Goal: Transaction & Acquisition: Purchase product/service

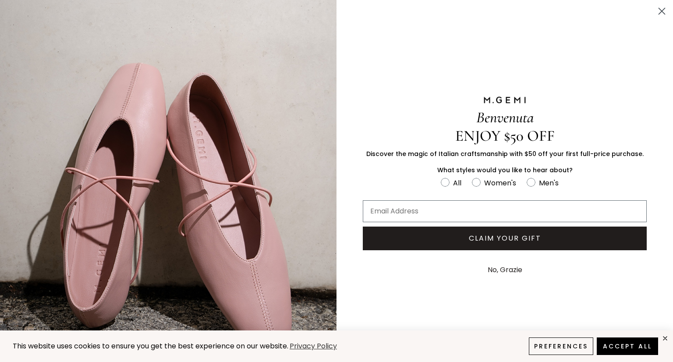
click at [655, 11] on circle "Close dialog" at bounding box center [662, 11] width 14 height 14
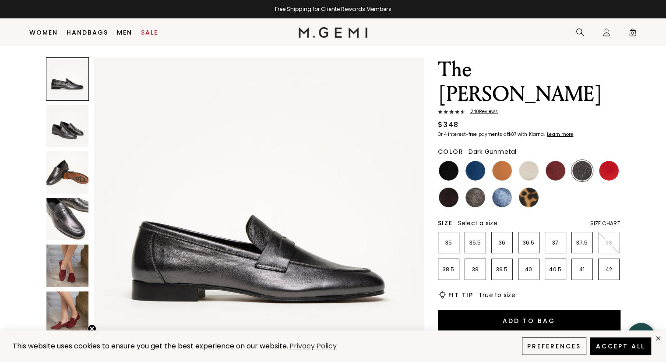
scroll to position [34, 0]
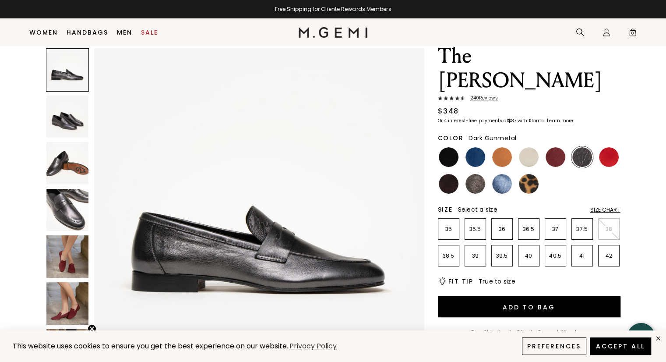
click at [64, 197] on img at bounding box center [67, 210] width 43 height 43
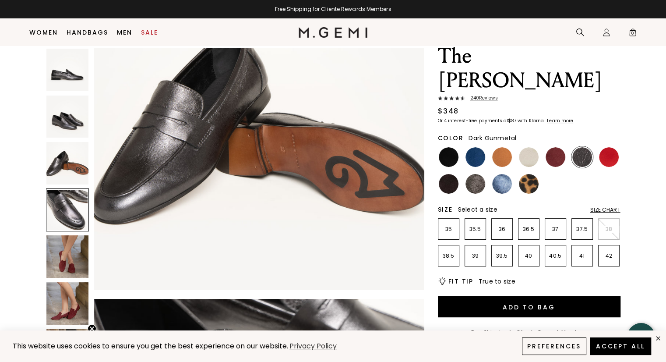
scroll to position [997, 0]
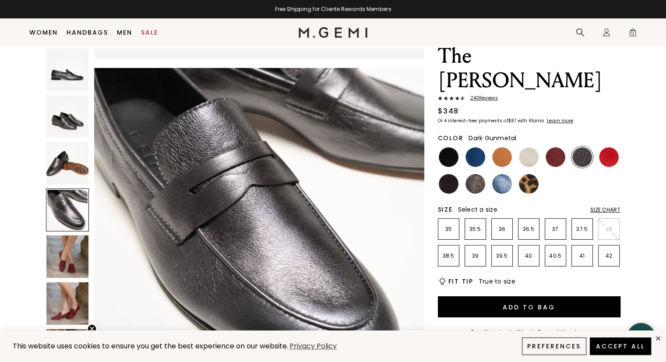
click at [63, 154] on img at bounding box center [67, 163] width 43 height 43
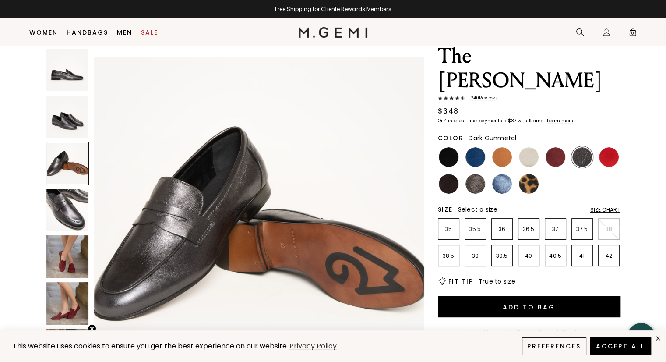
scroll to position [664, 0]
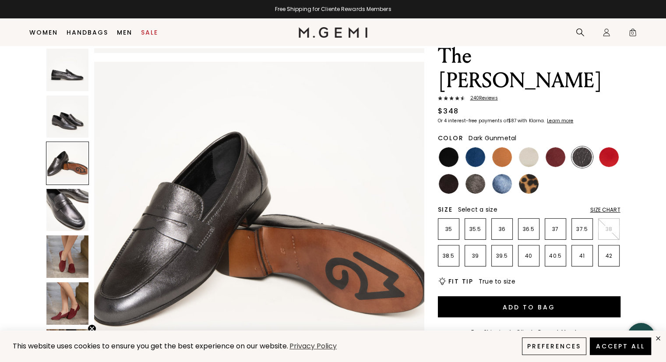
click at [57, 252] on img at bounding box center [67, 256] width 43 height 43
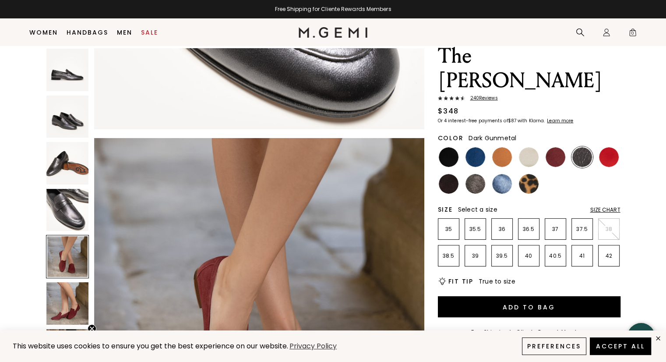
scroll to position [1329, 0]
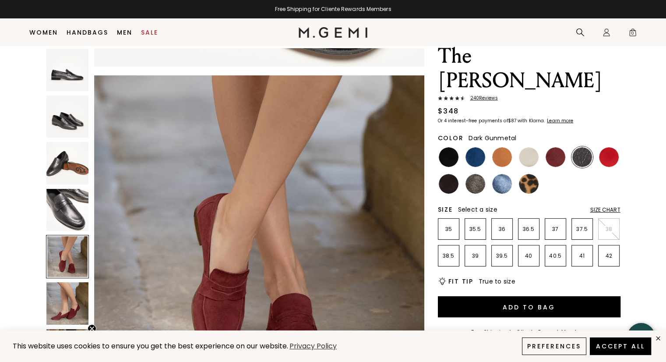
click at [62, 296] on img at bounding box center [67, 303] width 43 height 43
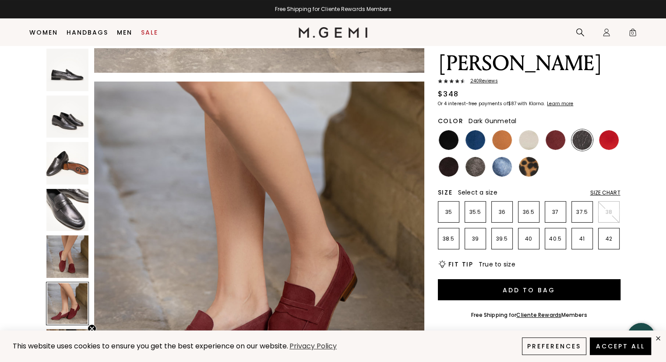
scroll to position [51, 0]
click at [62, 296] on div at bounding box center [67, 303] width 43 height 43
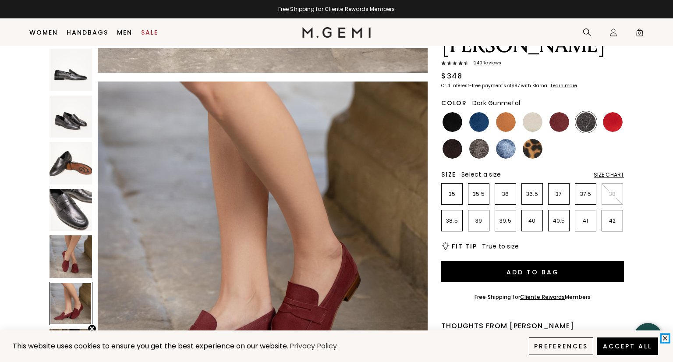
click at [665, 338] on icon "close" at bounding box center [665, 338] width 4 height 4
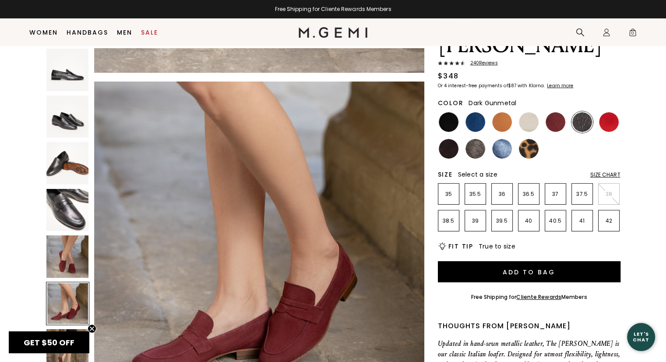
scroll to position [0, 0]
click at [92, 329] on icon "Close teaser" at bounding box center [92, 329] width 4 height 4
click at [66, 344] on img at bounding box center [67, 350] width 43 height 43
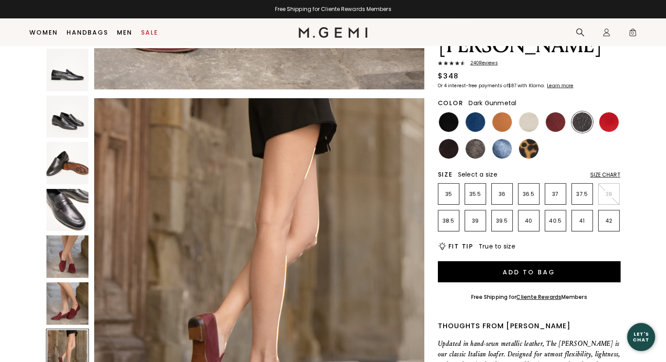
scroll to position [1993, 0]
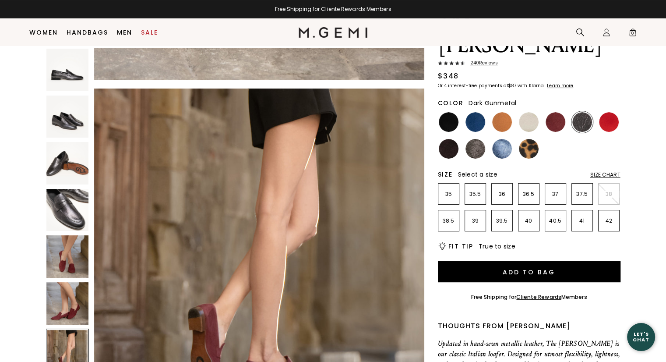
click at [66, 344] on div at bounding box center [67, 350] width 43 height 43
click at [63, 318] on img at bounding box center [67, 303] width 43 height 43
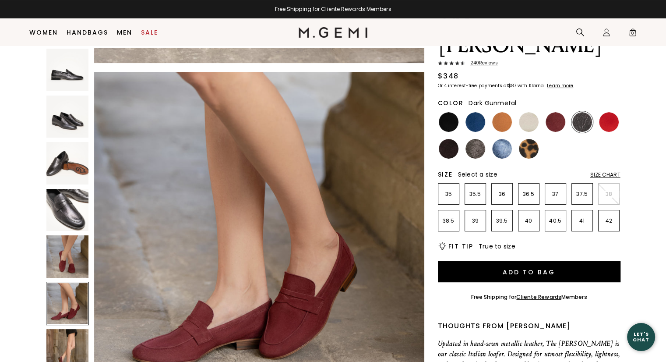
scroll to position [1661, 0]
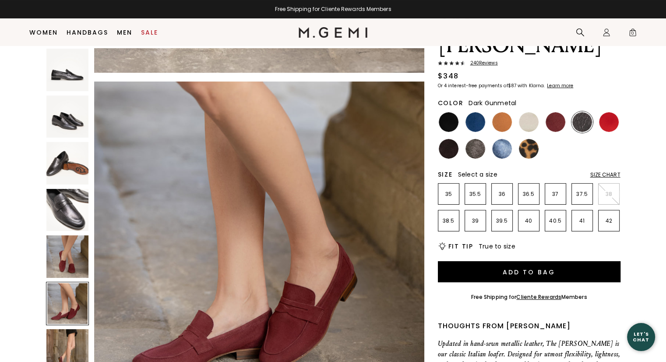
click at [62, 254] on img at bounding box center [67, 256] width 43 height 43
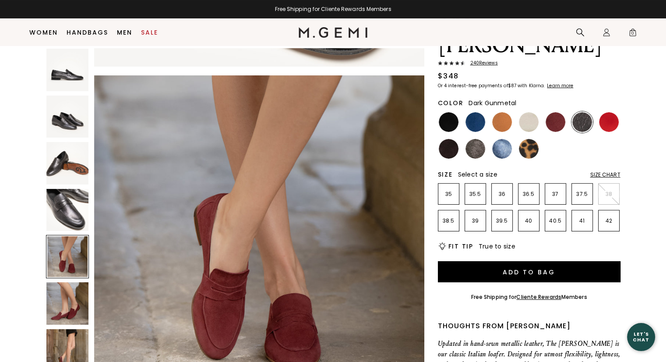
click at [67, 196] on img at bounding box center [67, 210] width 43 height 43
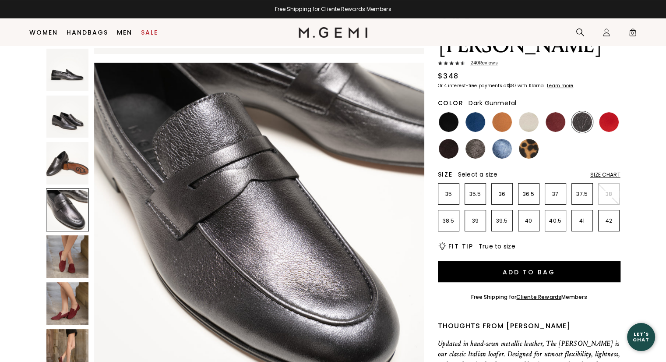
scroll to position [997, 0]
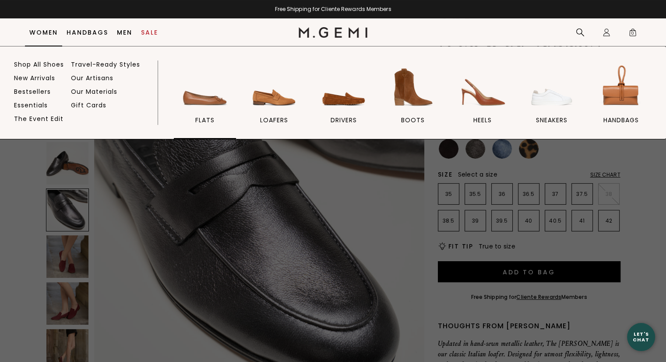
click at [212, 107] on img at bounding box center [205, 87] width 49 height 49
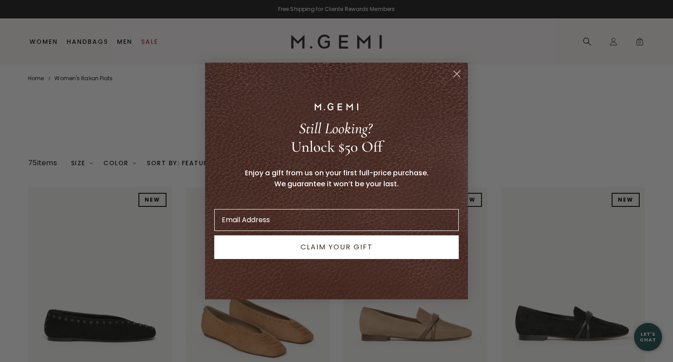
click at [454, 74] on circle "Close dialog" at bounding box center [457, 74] width 14 height 14
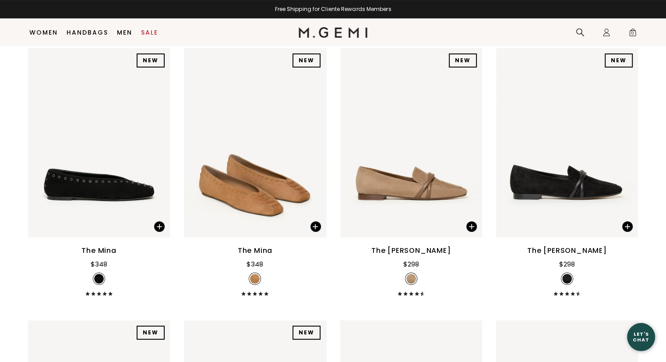
scroll to position [121, 0]
click at [628, 146] on img at bounding box center [627, 142] width 8 height 8
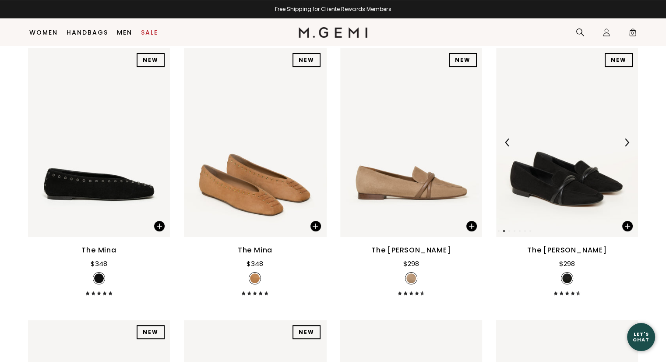
click at [628, 146] on img at bounding box center [627, 142] width 8 height 8
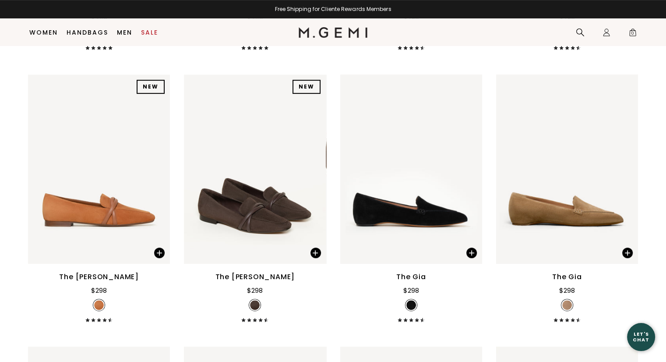
scroll to position [384, 0]
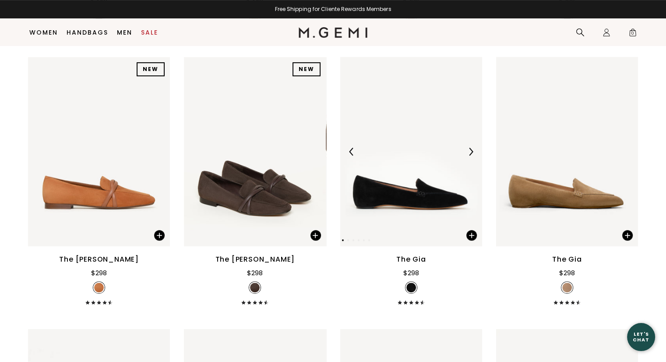
click at [471, 152] on img at bounding box center [471, 152] width 8 height 8
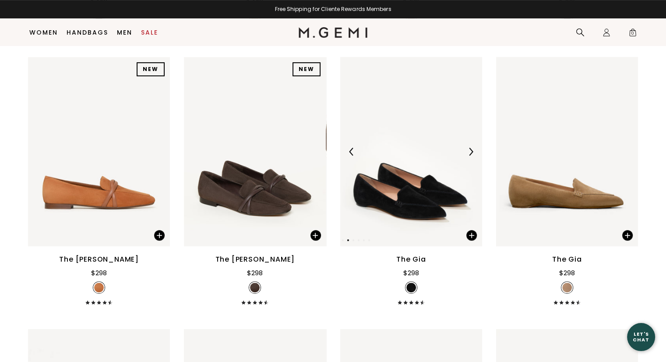
click at [471, 152] on img at bounding box center [471, 152] width 8 height 8
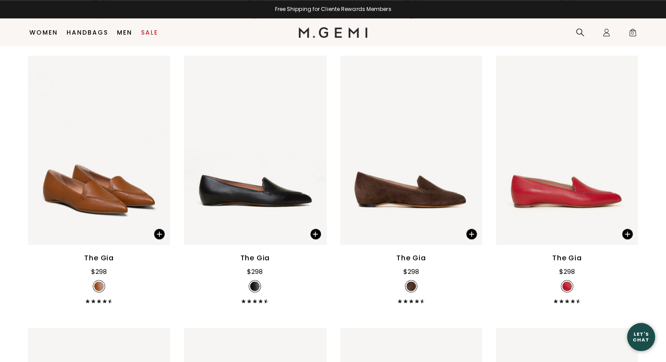
scroll to position [682, 0]
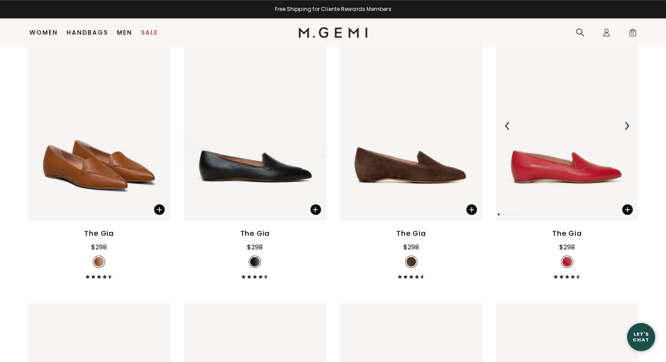
click at [625, 126] on img at bounding box center [627, 126] width 8 height 8
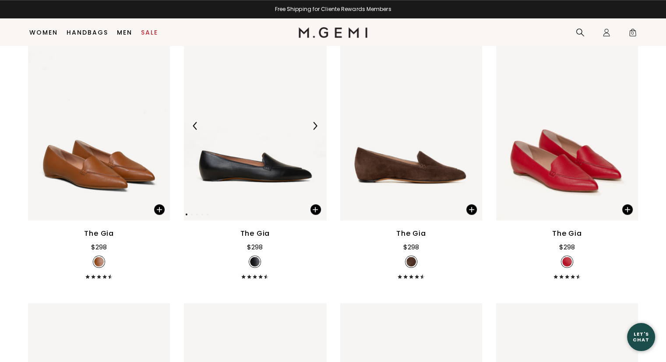
click at [268, 167] on img at bounding box center [255, 125] width 142 height 189
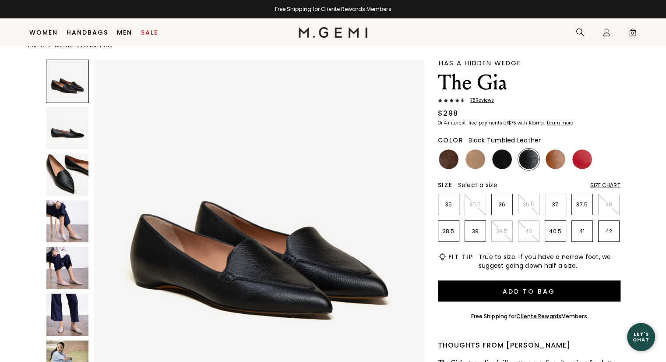
scroll to position [34, 0]
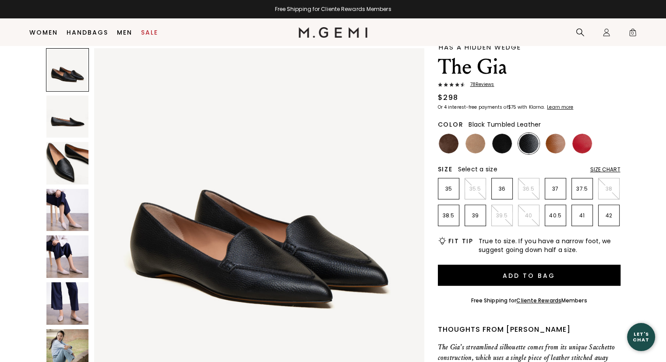
click at [61, 261] on img at bounding box center [67, 256] width 43 height 43
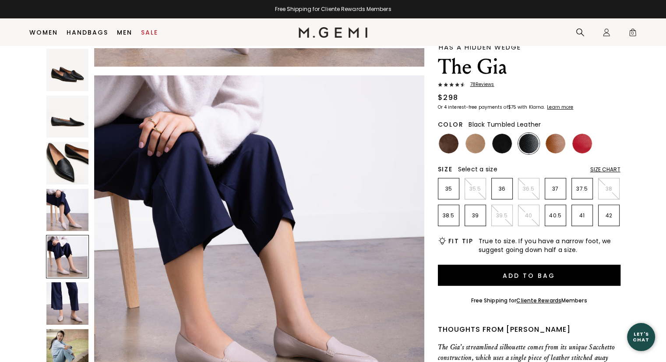
click at [64, 214] on img at bounding box center [67, 210] width 43 height 43
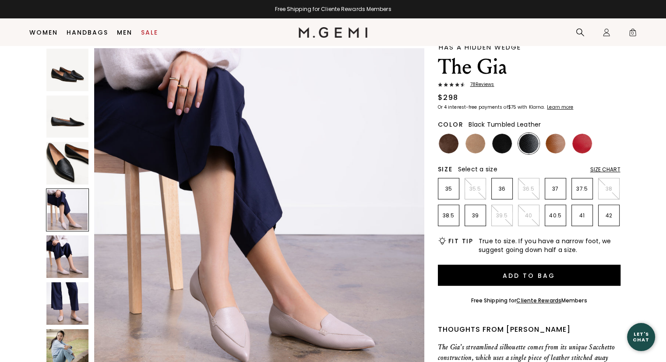
scroll to position [997, 0]
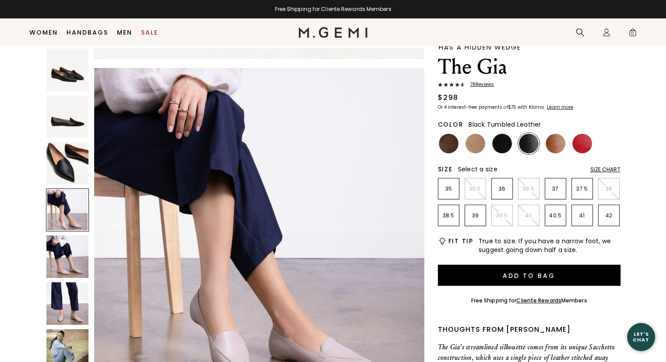
click at [75, 300] on img at bounding box center [67, 303] width 43 height 43
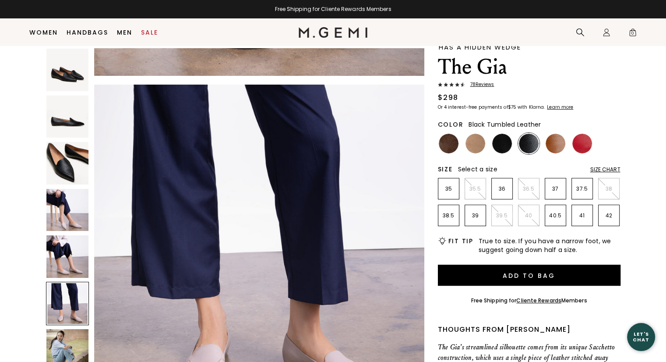
scroll to position [1661, 0]
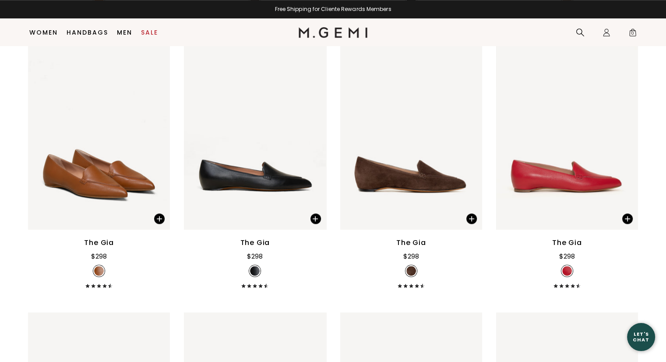
scroll to position [682, 0]
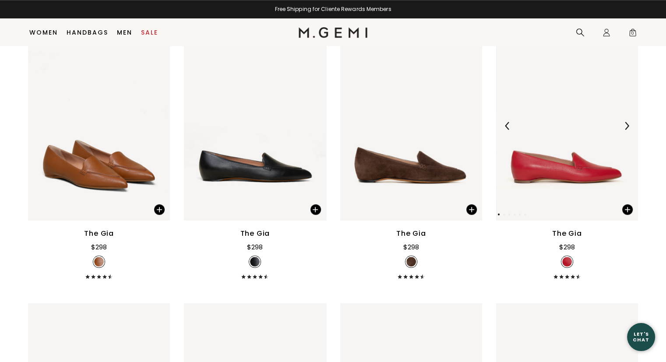
click at [629, 125] on img at bounding box center [627, 126] width 8 height 8
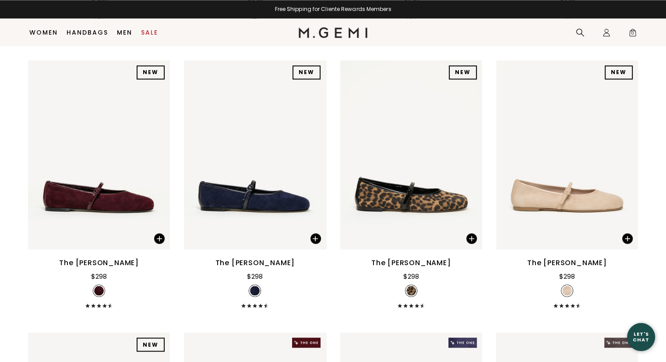
scroll to position [1478, 0]
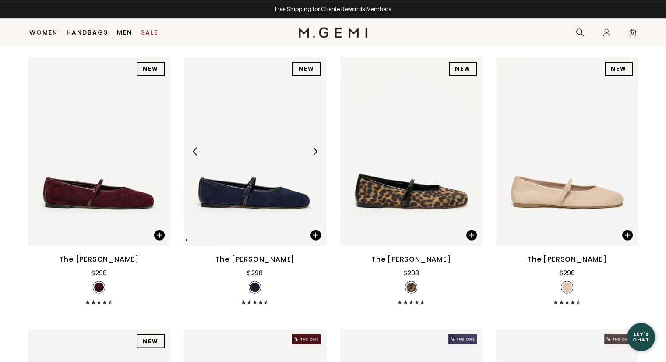
click at [316, 150] on img at bounding box center [315, 151] width 8 height 8
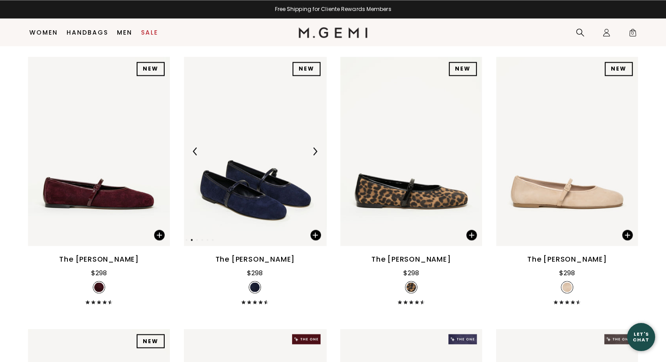
click at [316, 150] on img at bounding box center [315, 151] width 8 height 8
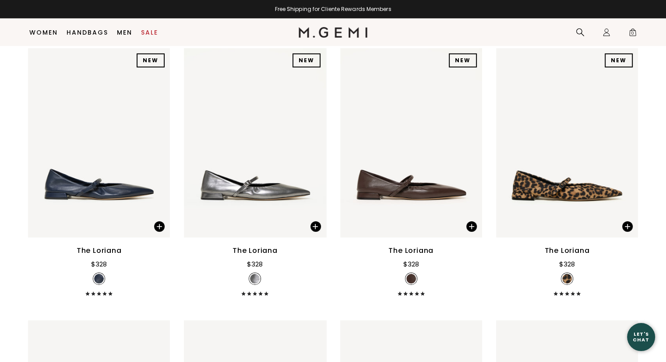
scroll to position [2855, 0]
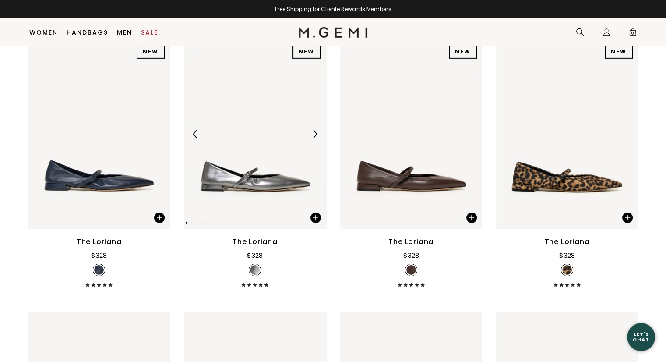
click at [315, 133] on img at bounding box center [315, 134] width 8 height 8
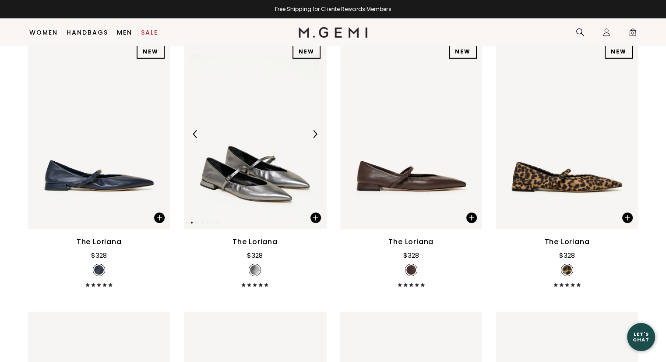
click at [315, 133] on img at bounding box center [315, 134] width 8 height 8
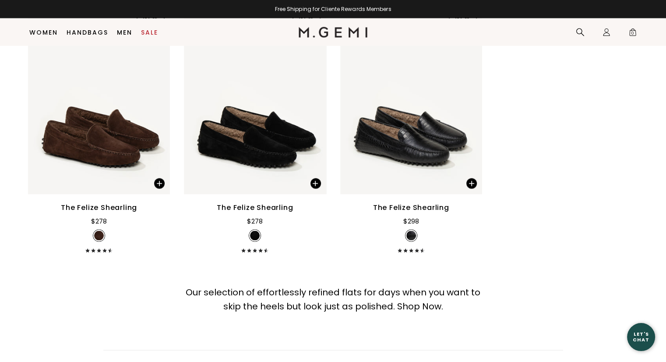
scroll to position [5060, 0]
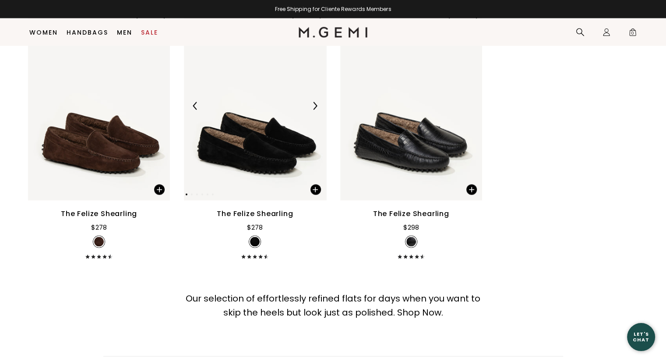
click at [234, 143] on img at bounding box center [255, 105] width 142 height 189
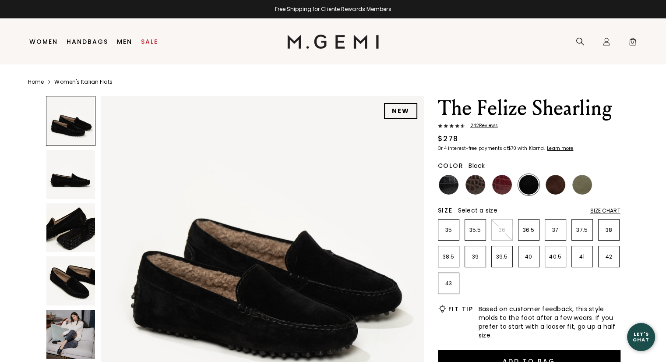
click at [60, 333] on img at bounding box center [70, 334] width 49 height 49
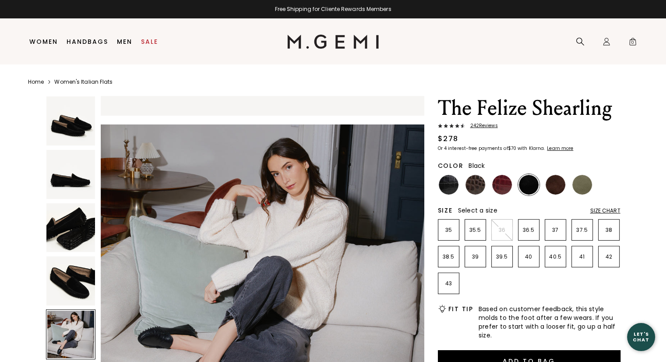
scroll to position [1302, 0]
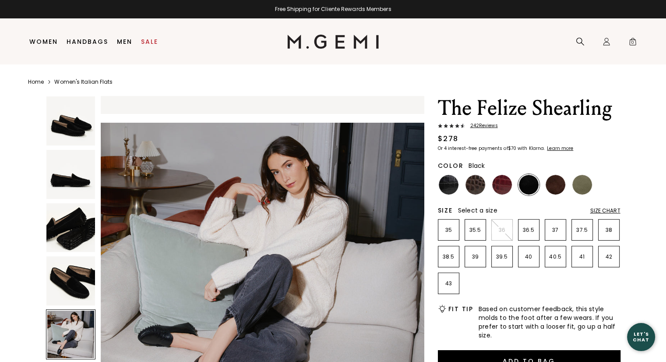
click at [71, 276] on img at bounding box center [70, 280] width 49 height 49
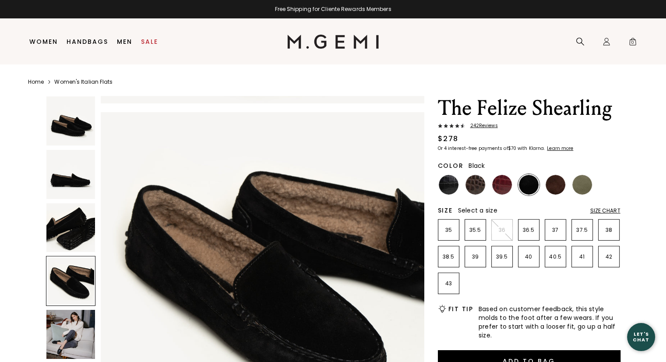
scroll to position [976, 0]
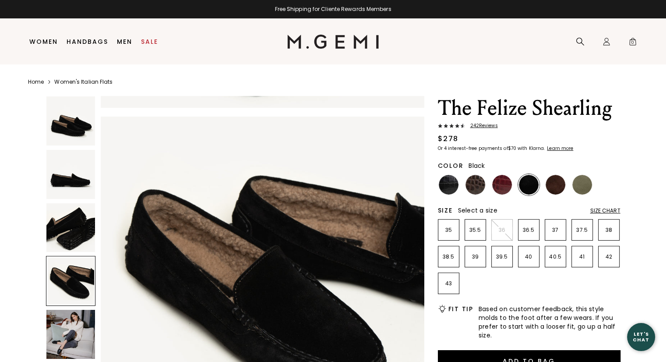
click at [70, 231] on img at bounding box center [70, 227] width 49 height 49
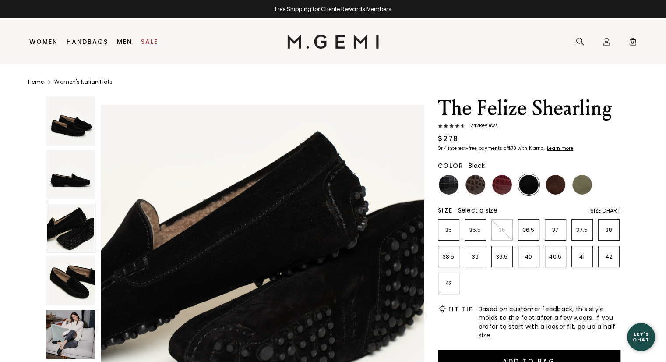
scroll to position [651, 0]
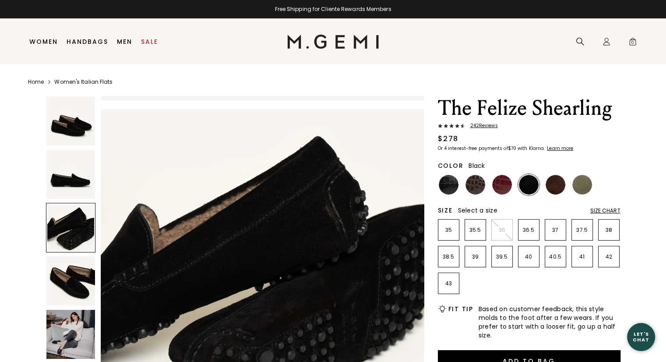
click at [70, 183] on img at bounding box center [70, 174] width 49 height 49
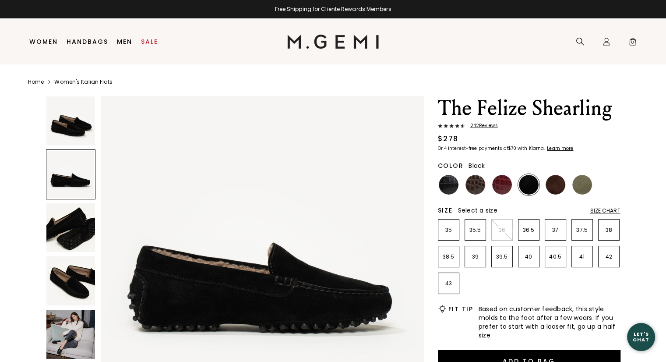
scroll to position [326, 0]
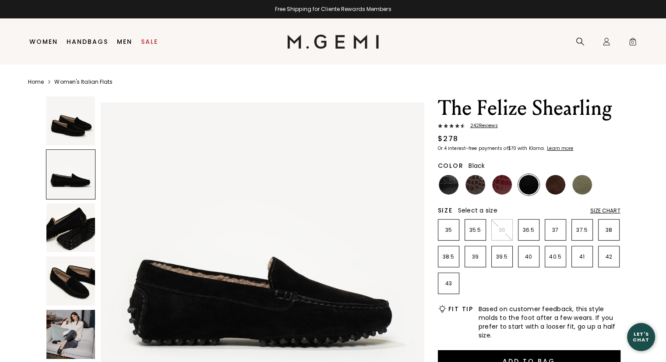
click at [72, 131] on img at bounding box center [70, 120] width 49 height 49
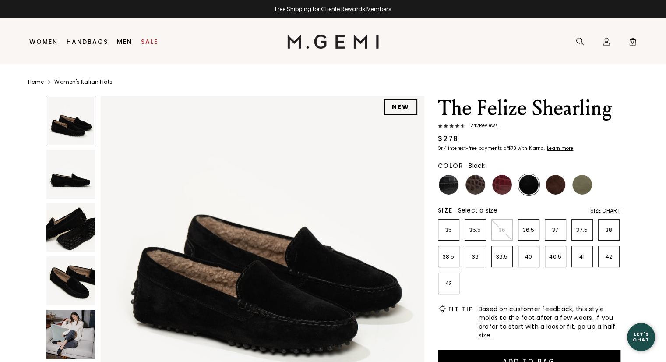
scroll to position [0, 0]
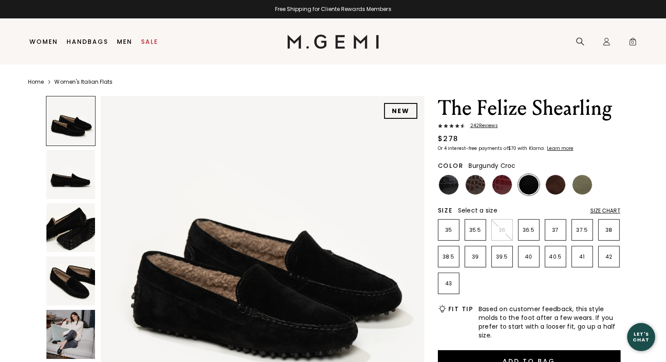
click at [506, 182] on img at bounding box center [503, 185] width 20 height 20
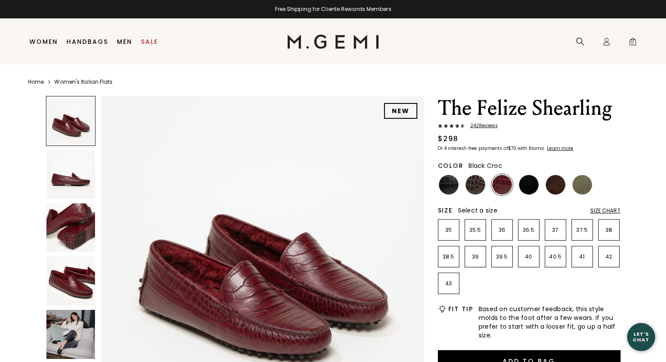
click at [447, 187] on img at bounding box center [449, 185] width 20 height 20
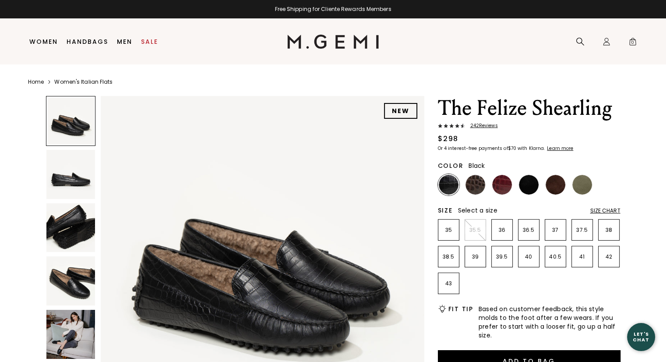
click at [538, 188] on img at bounding box center [529, 185] width 20 height 20
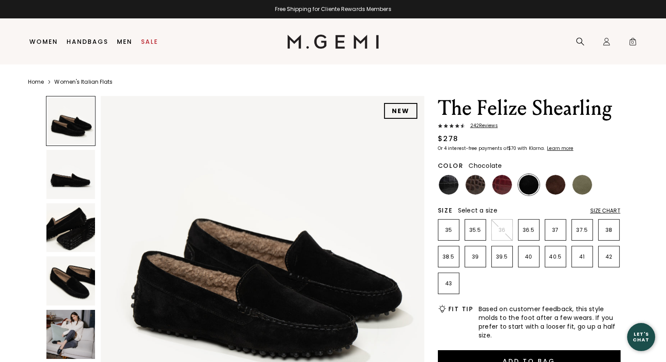
click at [559, 185] on img at bounding box center [556, 185] width 20 height 20
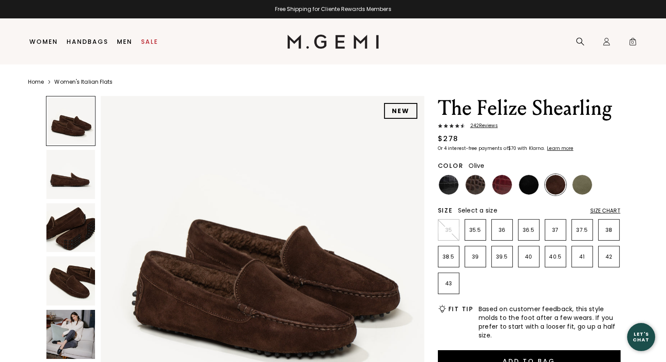
click at [587, 183] on img at bounding box center [583, 185] width 20 height 20
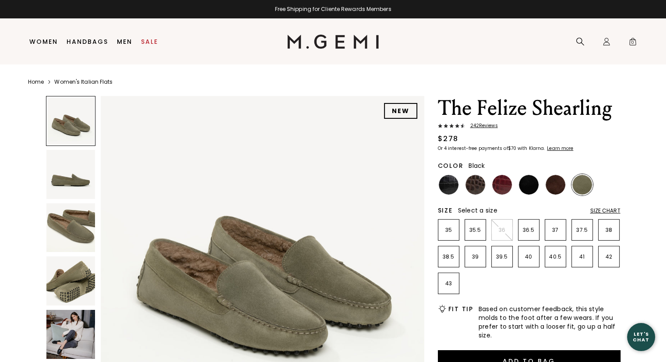
click at [526, 185] on img at bounding box center [529, 185] width 20 height 20
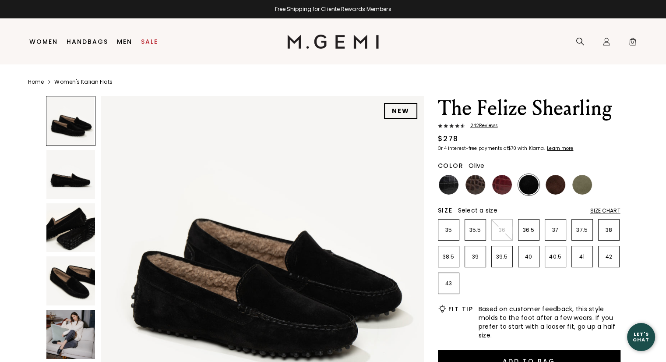
click at [580, 186] on img at bounding box center [583, 185] width 20 height 20
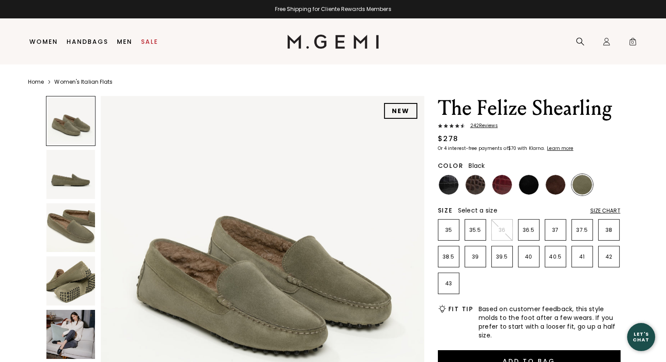
click at [525, 188] on img at bounding box center [529, 185] width 20 height 20
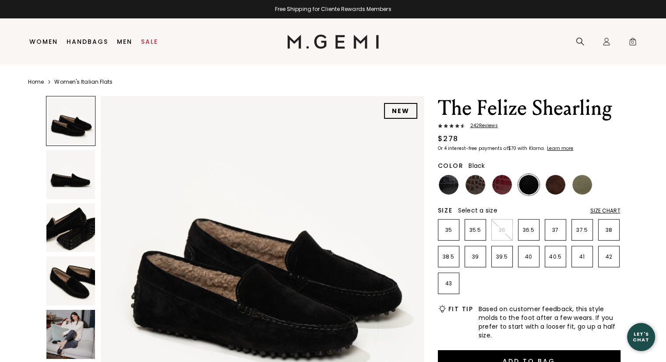
click at [61, 283] on img at bounding box center [70, 280] width 49 height 49
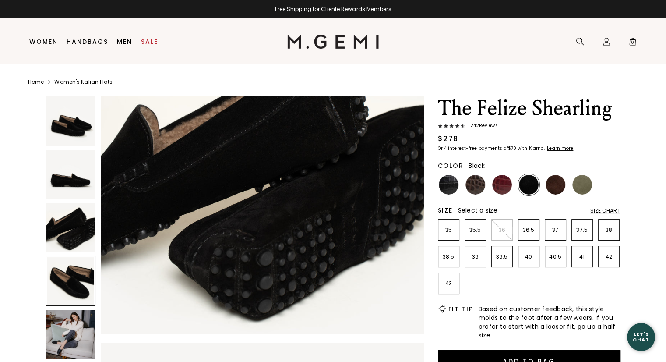
scroll to position [976, 0]
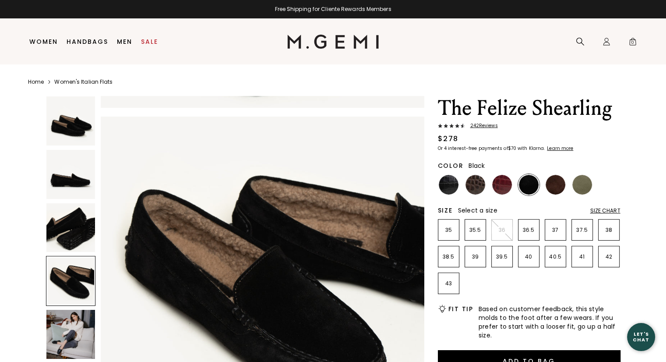
click at [68, 337] on img at bounding box center [70, 334] width 49 height 49
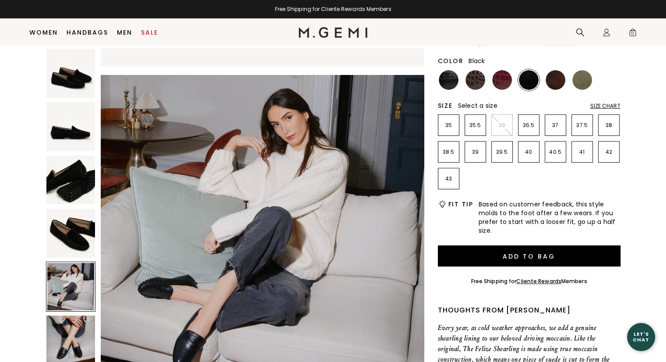
scroll to position [0, 0]
click at [68, 337] on img at bounding box center [70, 339] width 49 height 49
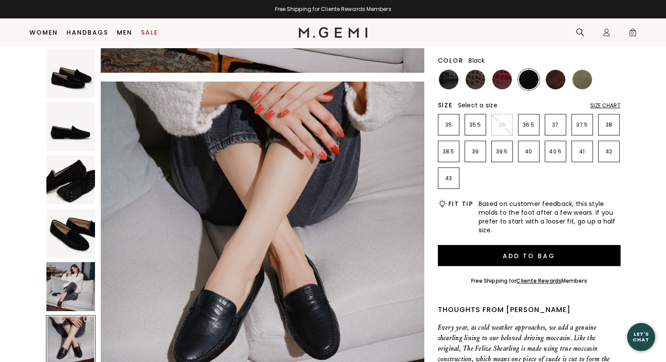
click at [67, 276] on img at bounding box center [70, 286] width 49 height 49
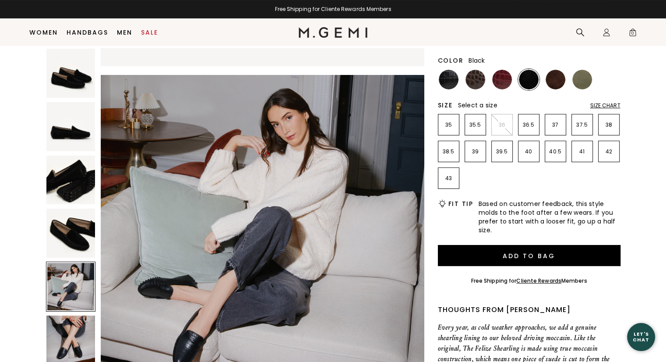
click at [69, 222] on img at bounding box center [70, 233] width 49 height 49
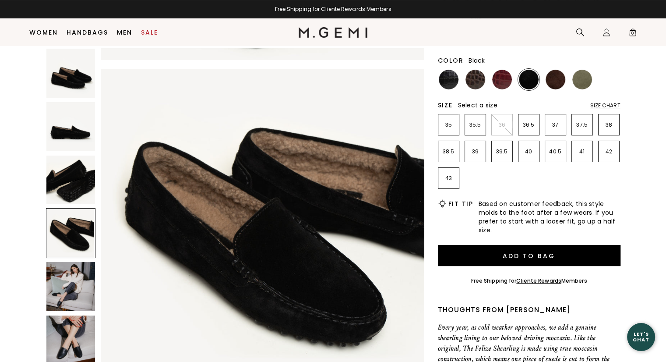
click at [65, 173] on img at bounding box center [70, 180] width 49 height 49
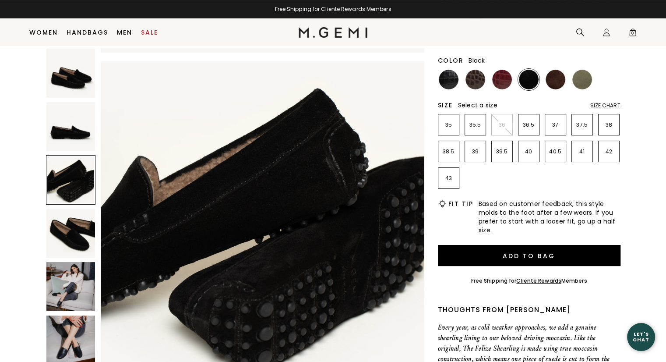
click at [68, 138] on img at bounding box center [70, 126] width 49 height 49
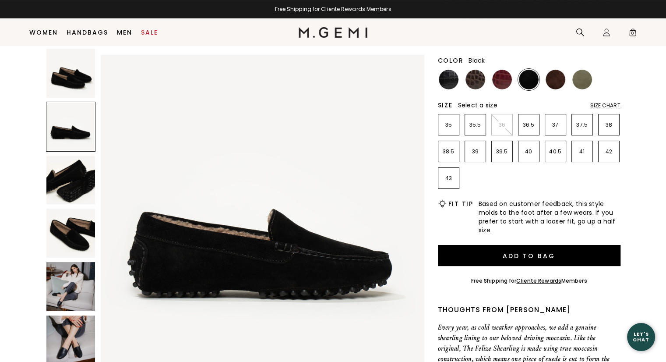
click at [68, 76] on img at bounding box center [70, 73] width 49 height 49
